Goal: Find specific page/section: Find specific page/section

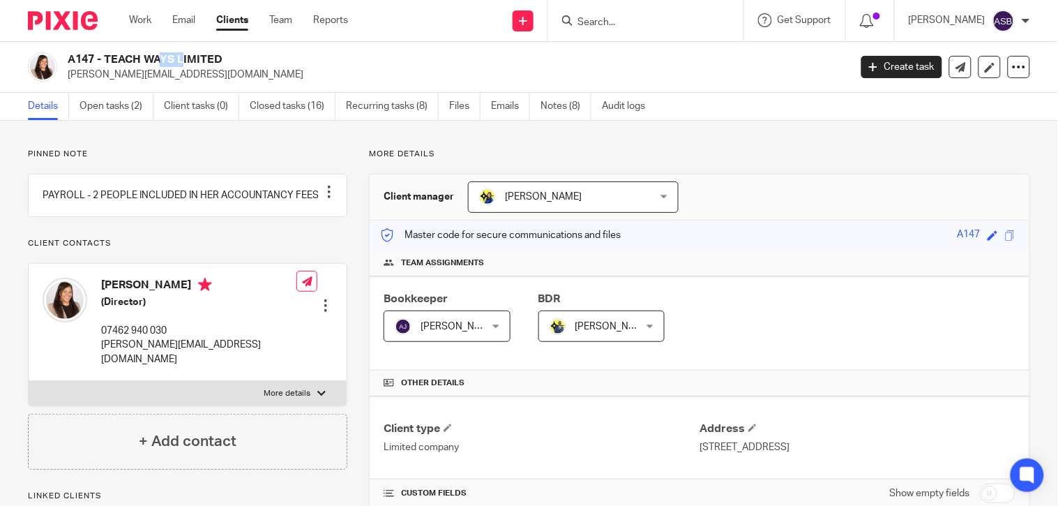
click at [608, 23] on input "Search" at bounding box center [639, 23] width 126 height 13
paste input "THERESA ANDERSON"
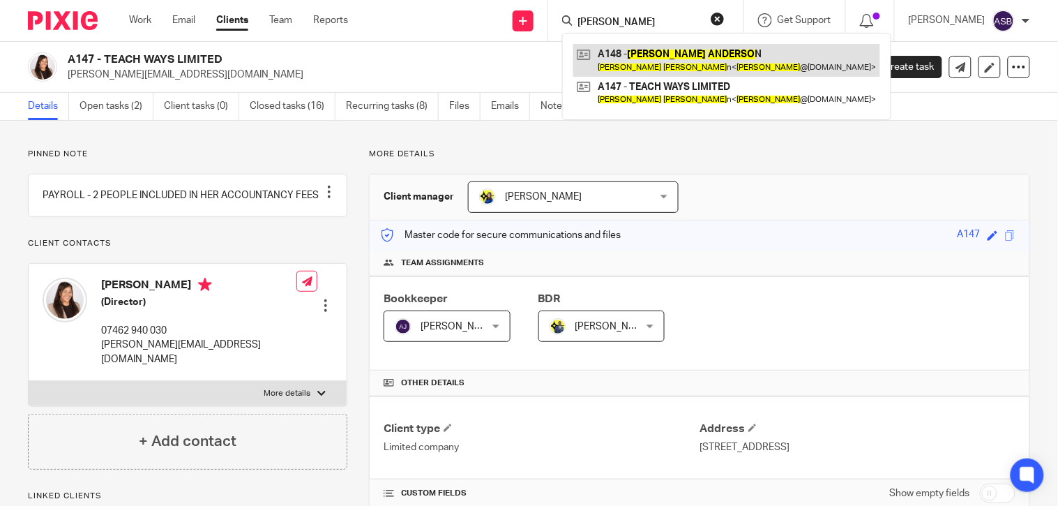
type input "THERESA ANDERSO"
click at [686, 65] on link at bounding box center [726, 60] width 307 height 32
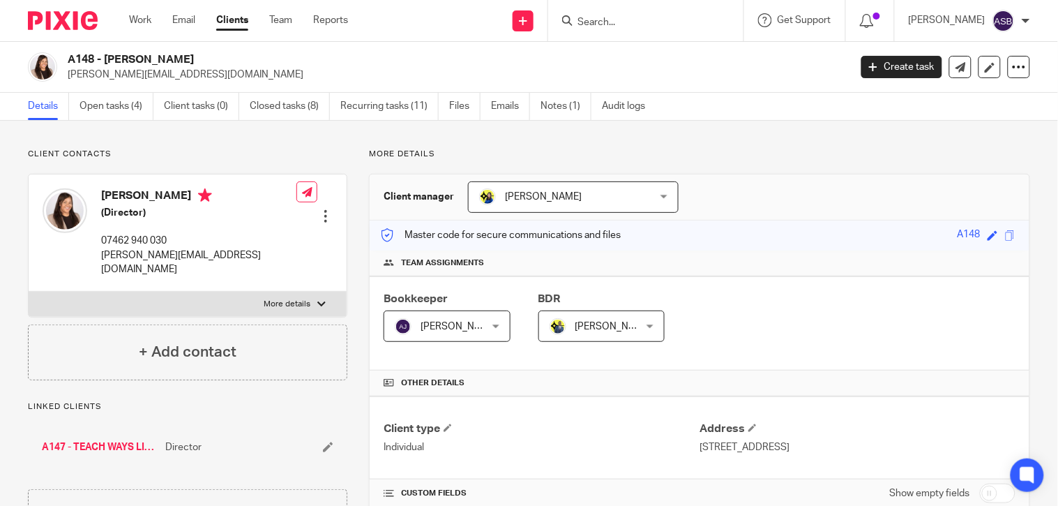
click at [596, 9] on div at bounding box center [645, 20] width 195 height 41
click at [598, 15] on form at bounding box center [650, 20] width 149 height 17
click at [598, 24] on input "Search" at bounding box center [639, 23] width 126 height 13
paste input "[PERSON_NAME]"
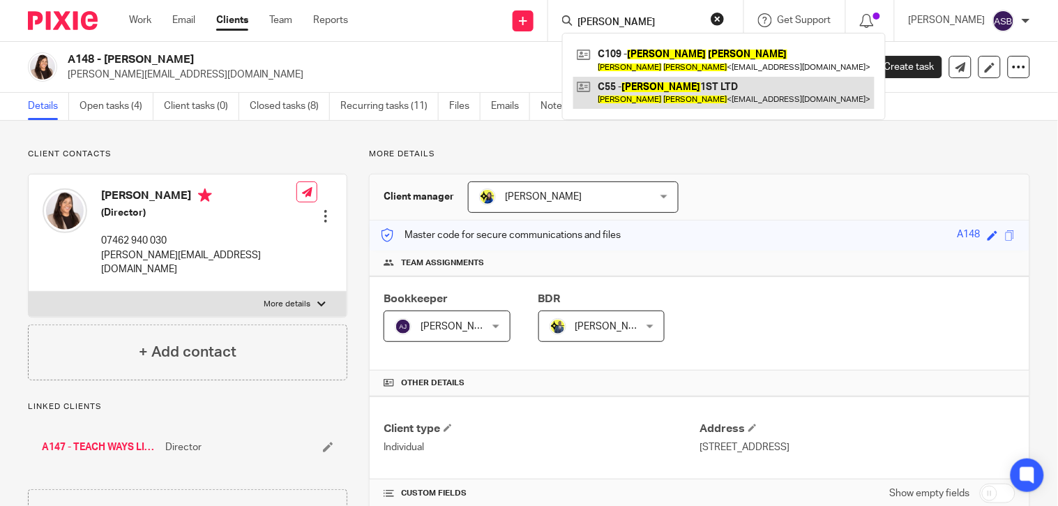
type input "[PERSON_NAME]"
click at [638, 94] on link at bounding box center [723, 93] width 301 height 32
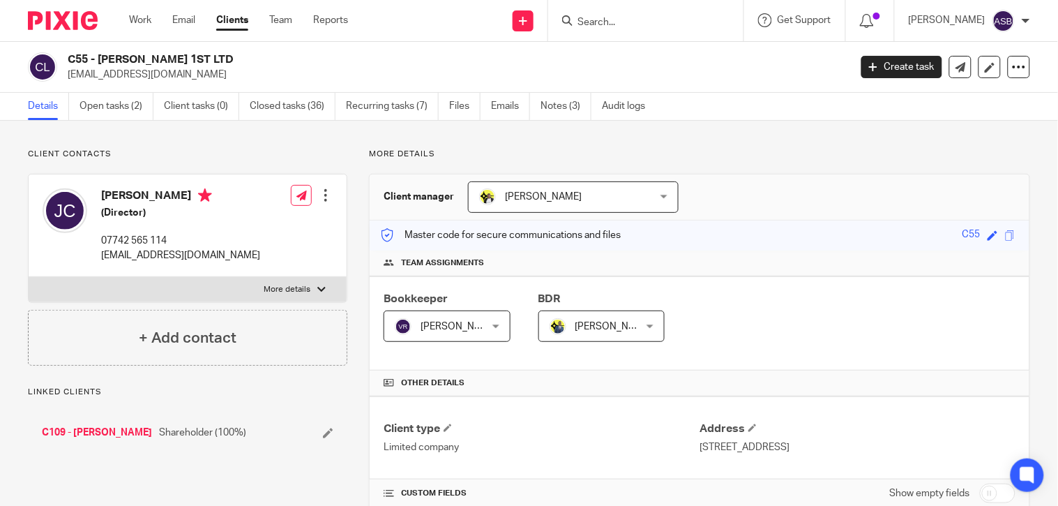
drag, startPoint x: 98, startPoint y: 57, endPoint x: 195, endPoint y: 47, distance: 97.5
click at [195, 47] on div "C55 - CASTILLO 1ST LTD mgmtcastillo@gmail.com Create task Update from Companies…" at bounding box center [529, 67] width 1058 height 51
copy h2 "CASTILLO 1ST LTD"
click at [835, 152] on p "More details" at bounding box center [699, 154] width 661 height 11
click at [645, 18] on input "Search" at bounding box center [639, 23] width 126 height 13
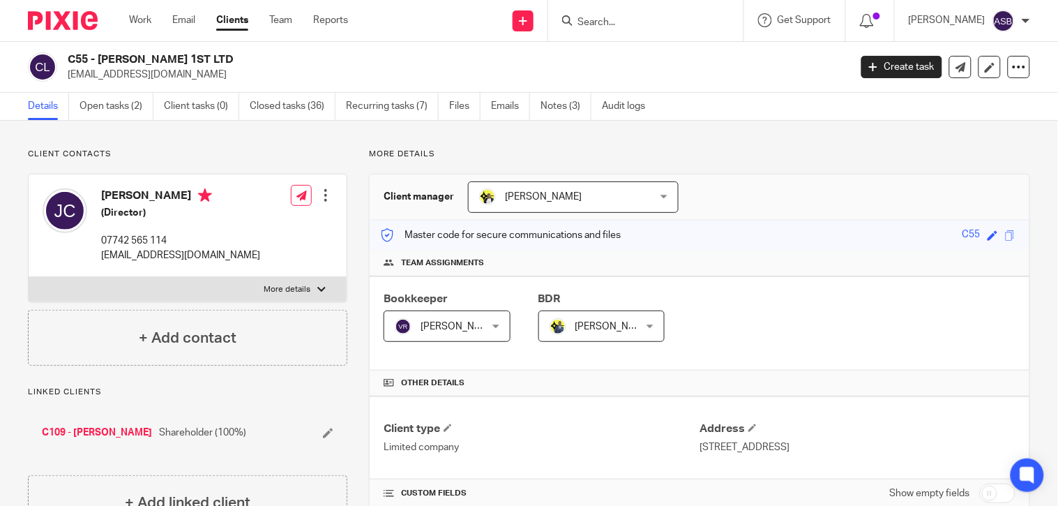
paste input "[EMAIL_ADDRESS][DOMAIN_NAME]"
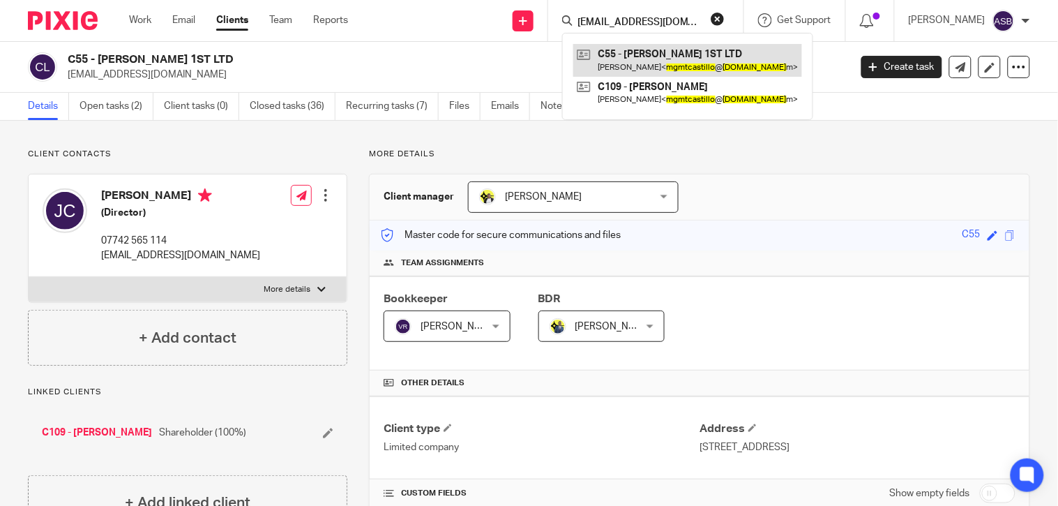
type input "mgmtcastillo@gmail.co"
click at [643, 54] on link at bounding box center [687, 60] width 229 height 32
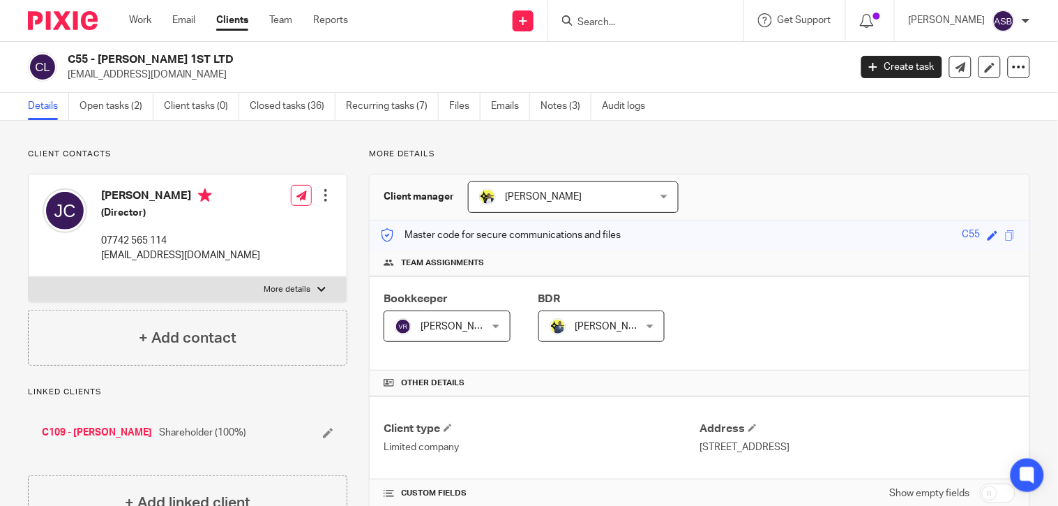
click at [598, 20] on input "Search" at bounding box center [639, 23] width 126 height 13
paste input "[EMAIL_ADDRESS][DOMAIN_NAME]"
type input "[EMAIL_ADDRESS][DOMAIN_NAME]"
click at [702, 19] on button "reset" at bounding box center [709, 19] width 14 height 14
click at [119, 434] on link "C109 - JOSEPH CASTILLO" at bounding box center [97, 432] width 110 height 14
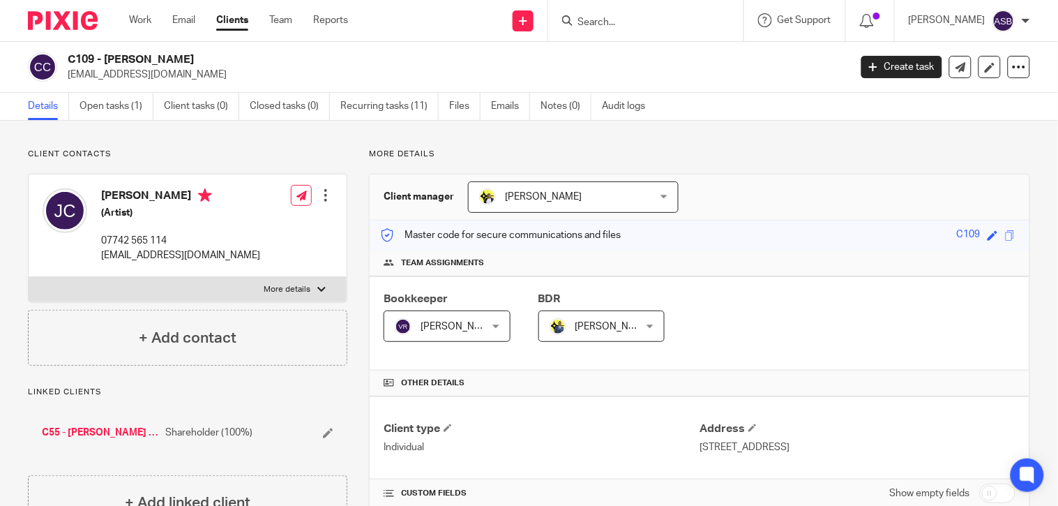
click at [596, 21] on input "Search" at bounding box center [639, 23] width 126 height 13
paste input "[PERSON_NAME]"
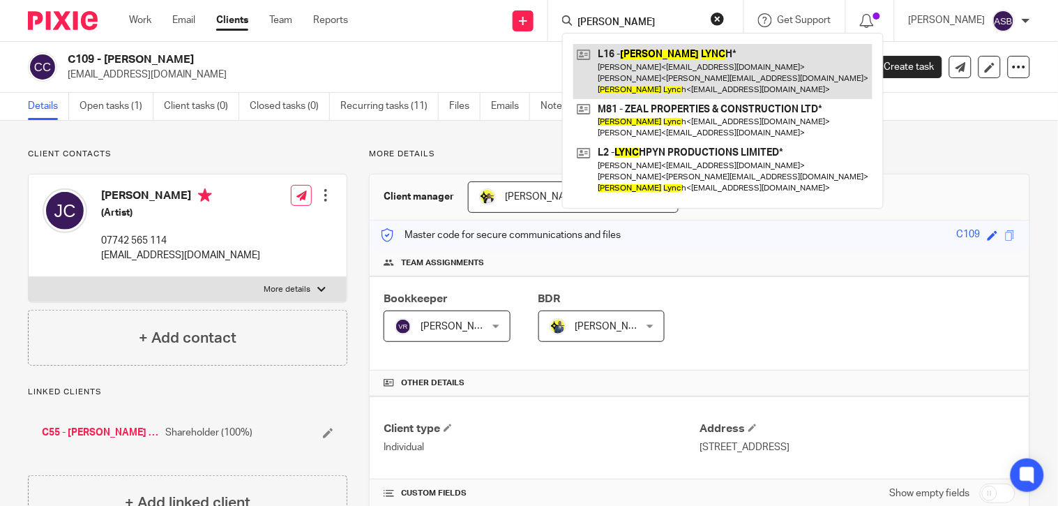
type input "[PERSON_NAME]"
click at [646, 66] on link at bounding box center [722, 71] width 299 height 55
